Goal: Check status: Check status

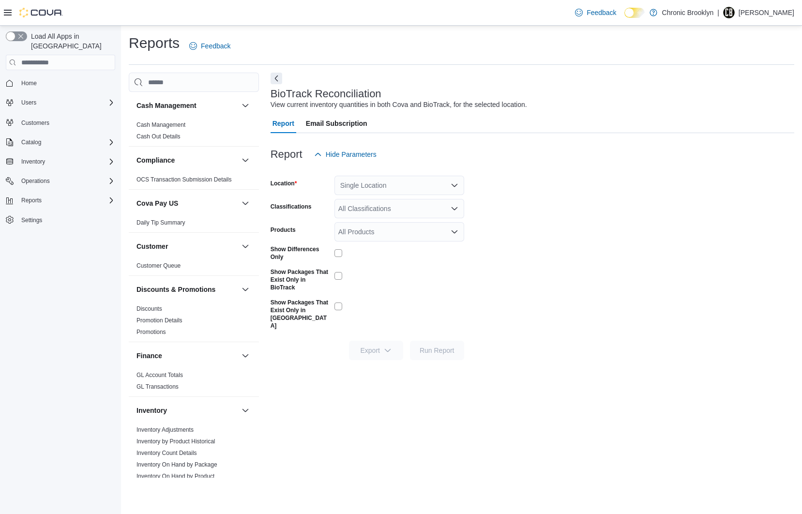
scroll to position [8, 0]
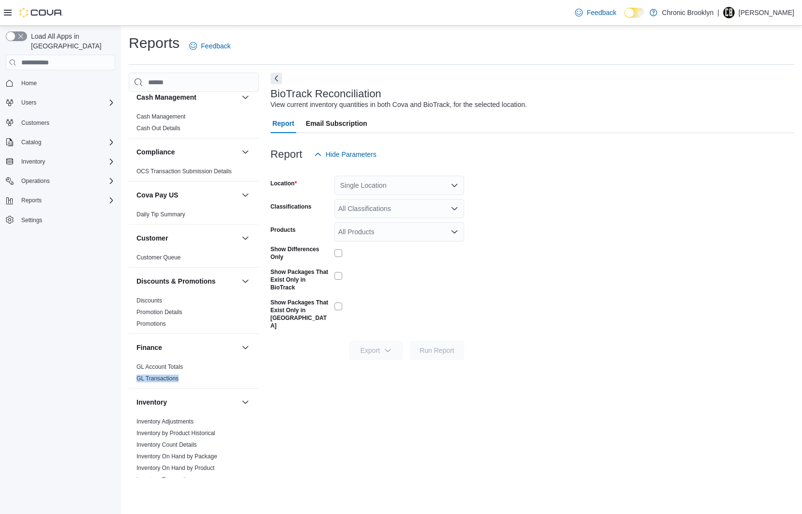
drag, startPoint x: 245, startPoint y: 367, endPoint x: 238, endPoint y: 360, distance: 9.6
click at [242, 373] on span "GL Account Totals" at bounding box center [194, 367] width 122 height 12
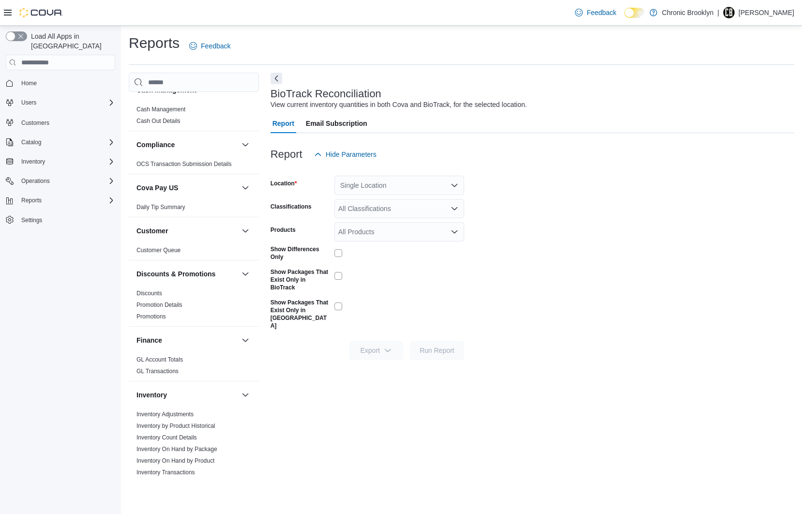
drag, startPoint x: 247, startPoint y: 343, endPoint x: 255, endPoint y: 254, distance: 89.4
click at [248, 323] on div "Cash Management Cash Management Cash Out Details Compliance OCS Transaction Sub…" at bounding box center [194, 285] width 130 height 386
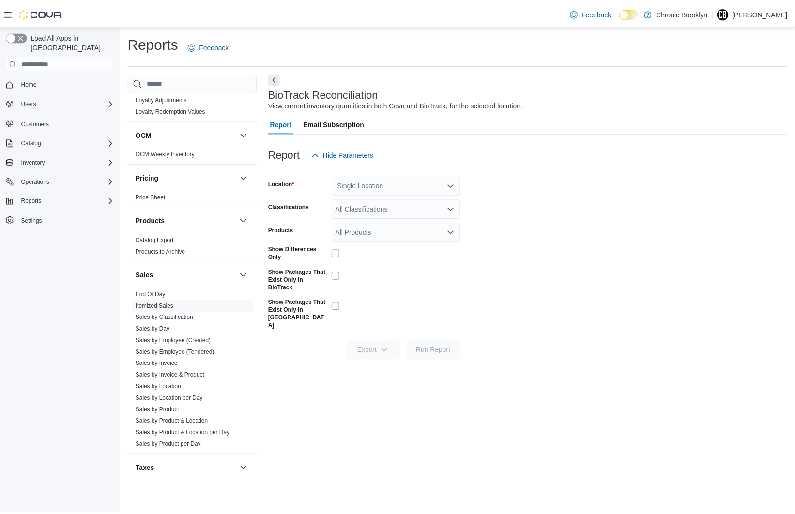
scroll to position [495, 0]
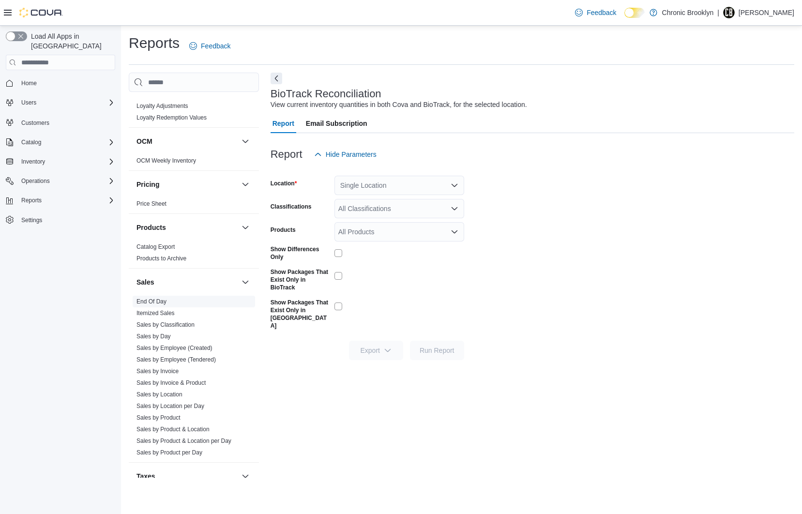
click at [153, 302] on link "End Of Day" at bounding box center [152, 301] width 30 height 7
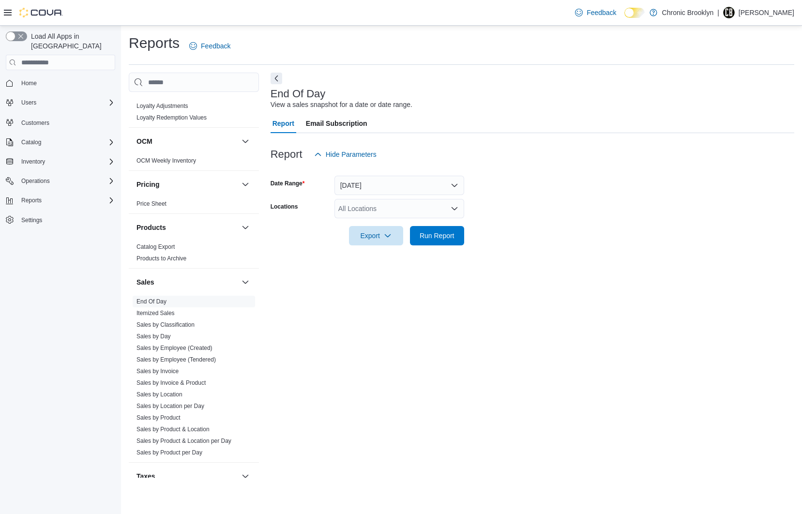
click at [387, 207] on div "All Locations" at bounding box center [400, 208] width 130 height 19
drag, startPoint x: 377, startPoint y: 241, endPoint x: 419, endPoint y: 239, distance: 41.7
click at [378, 241] on span "[STREET_ADDRESS]" at bounding box center [388, 239] width 67 height 10
drag, startPoint x: 513, startPoint y: 226, endPoint x: 443, endPoint y: 236, distance: 70.9
click at [502, 230] on form "Date Range [DATE] Locations [STREET_ADDRESS] Export Run Report" at bounding box center [533, 204] width 524 height 81
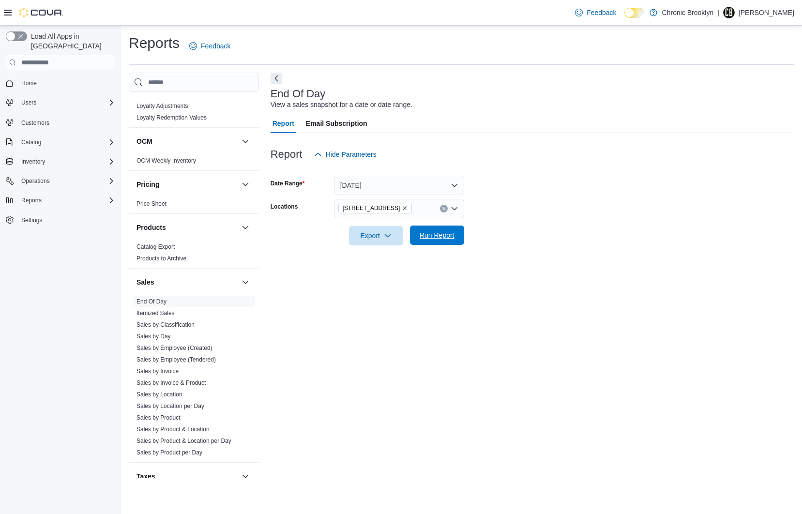
click at [439, 237] on span "Run Report" at bounding box center [437, 235] width 35 height 10
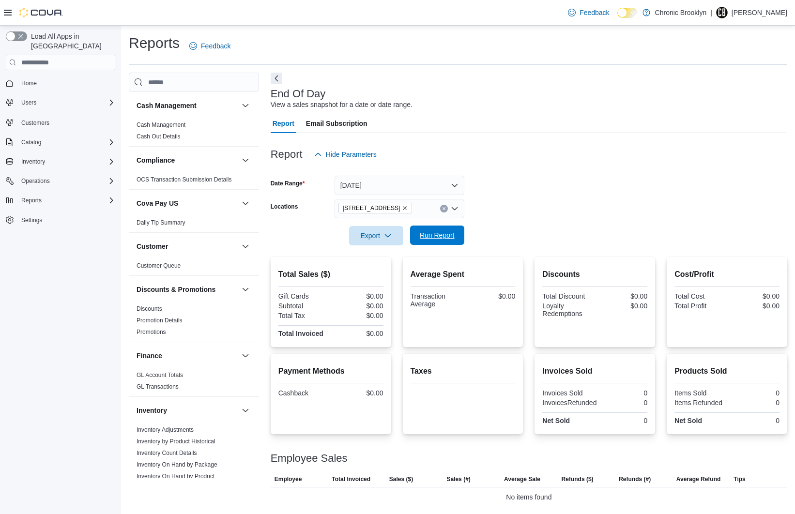
click at [437, 240] on span "Run Report" at bounding box center [437, 235] width 35 height 10
